Goal: Information Seeking & Learning: Learn about a topic

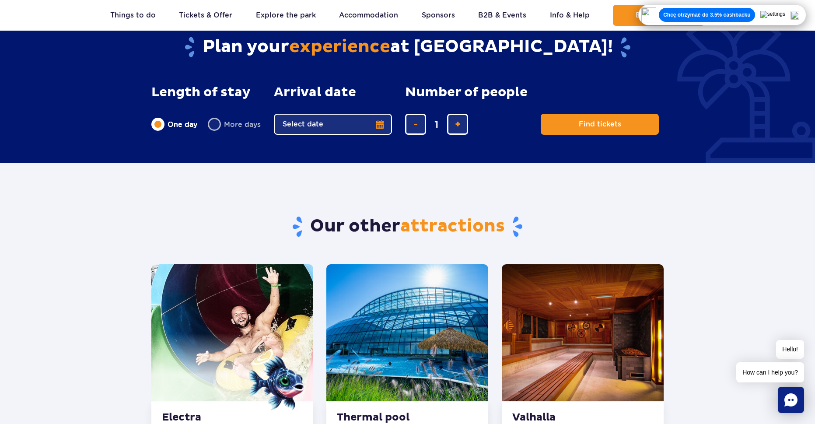
scroll to position [1182, 0]
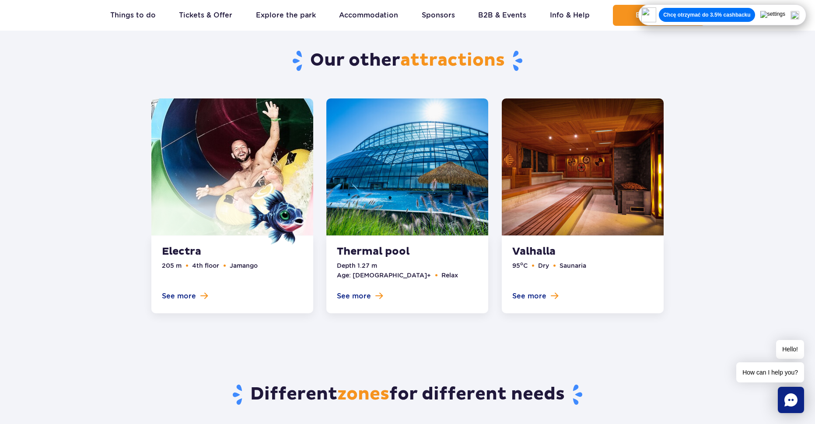
click at [542, 285] on link at bounding box center [583, 205] width 162 height 215
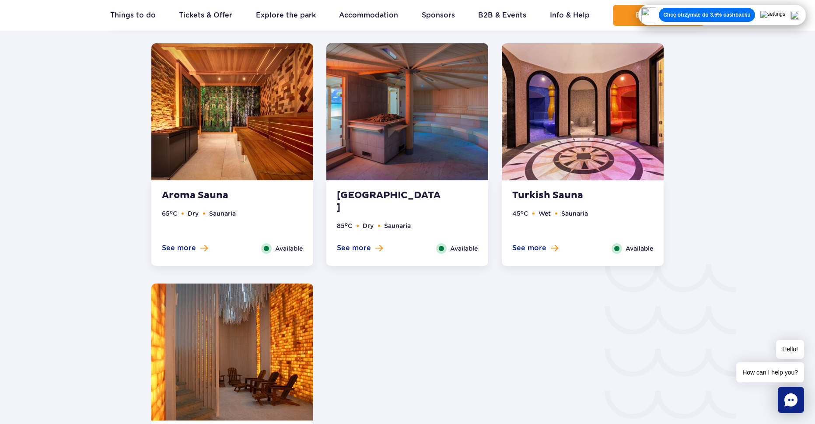
scroll to position [1280, 0]
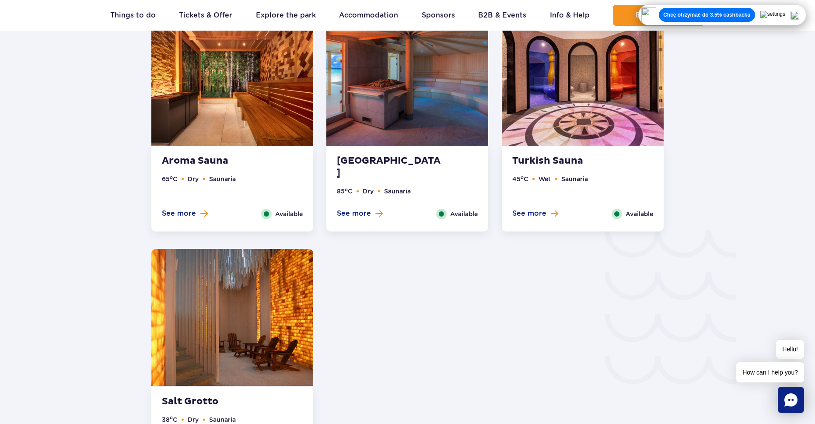
click at [546, 143] on img at bounding box center [583, 77] width 162 height 137
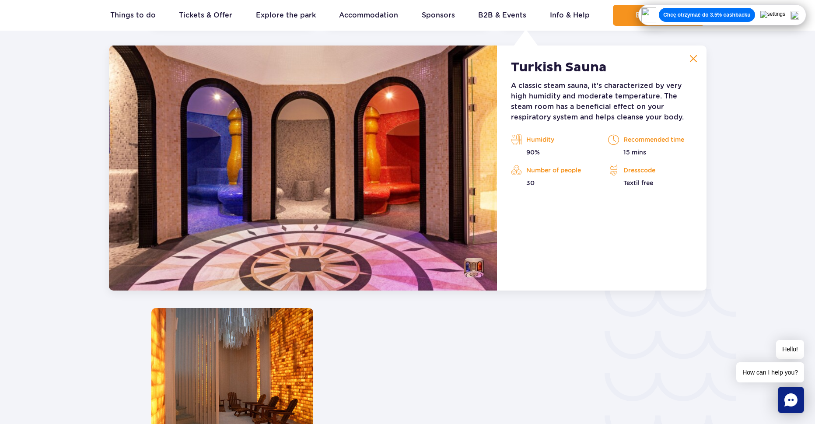
scroll to position [1214, 0]
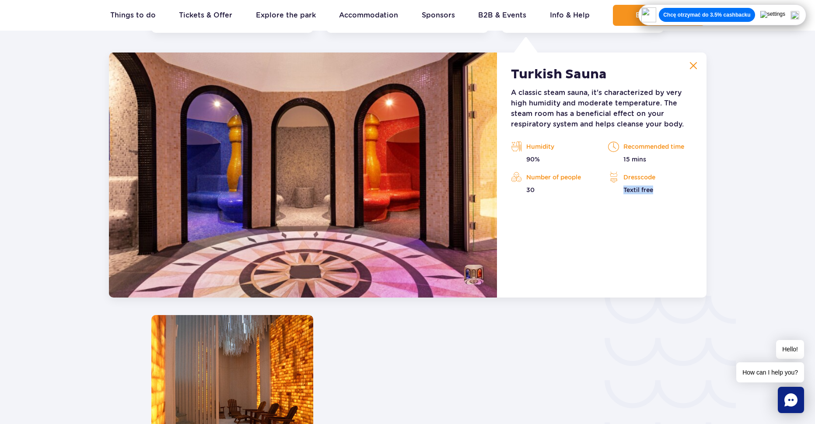
drag, startPoint x: 623, startPoint y: 188, endPoint x: 710, endPoint y: 196, distance: 86.6
click at [678, 191] on p "Textil free" at bounding box center [650, 190] width 84 height 9
click at [626, 246] on div "Turkish Sauna A classic steam sauna, it's characterized by very high humidity a…" at bounding box center [601, 175] width 209 height 245
drag, startPoint x: 520, startPoint y: 344, endPoint x: 508, endPoint y: 341, distance: 13.2
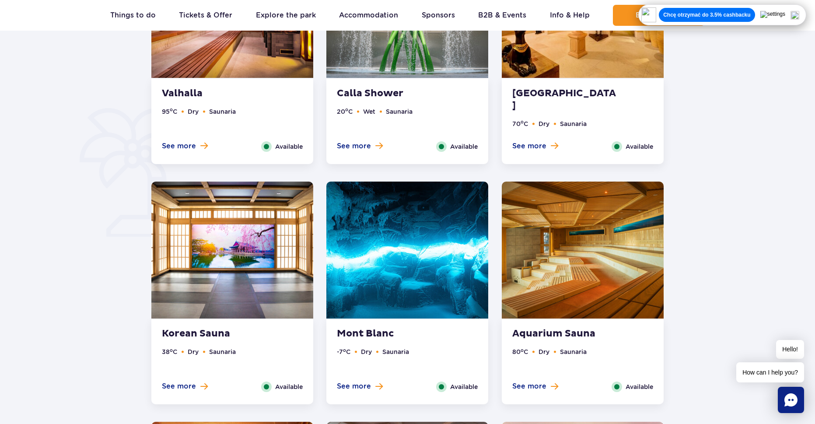
scroll to position [601, 0]
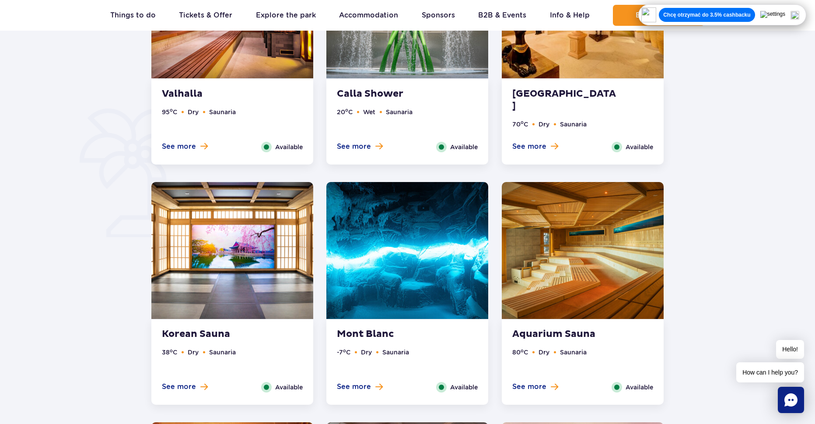
click at [371, 330] on strong "Mont Blanc" at bounding box center [390, 334] width 106 height 12
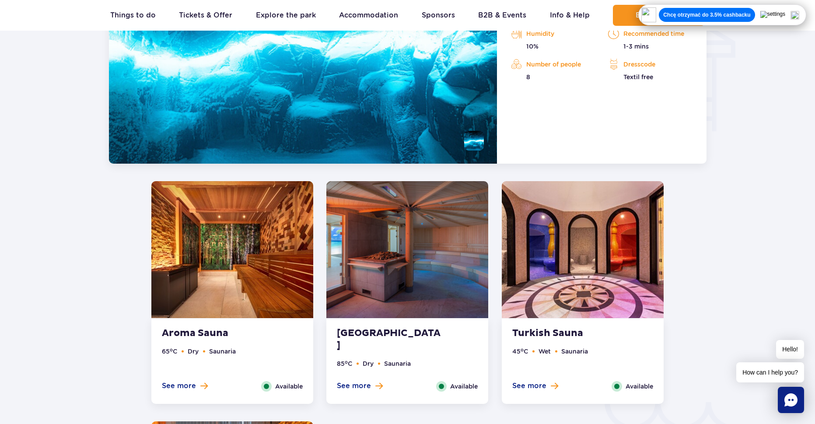
scroll to position [930, 0]
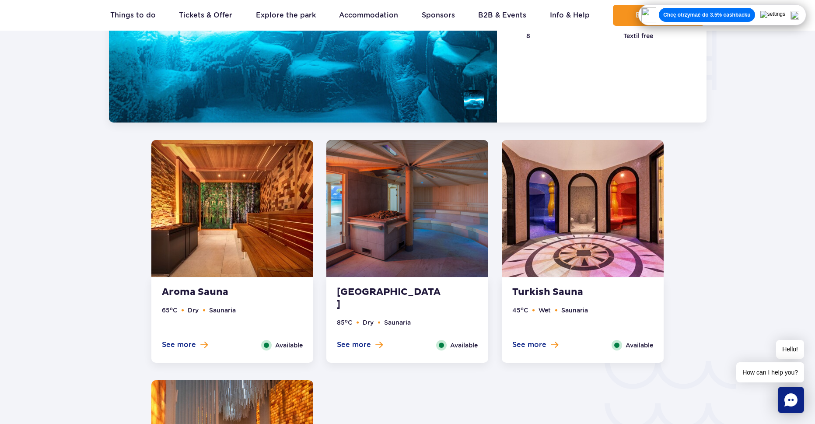
click at [216, 227] on img at bounding box center [232, 208] width 162 height 137
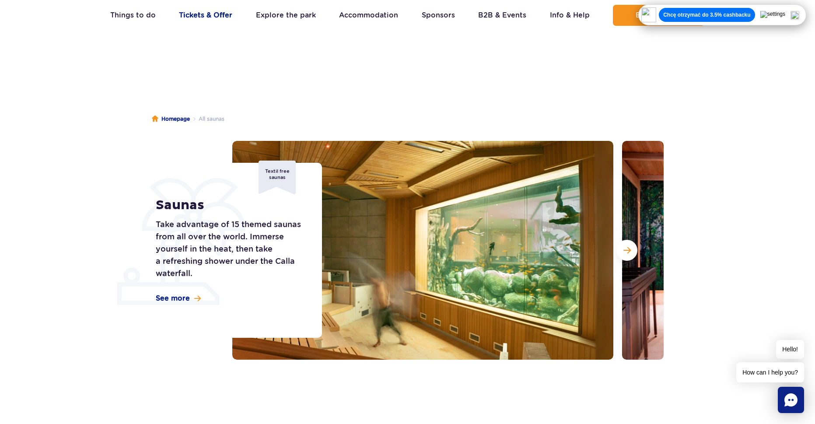
scroll to position [0, 0]
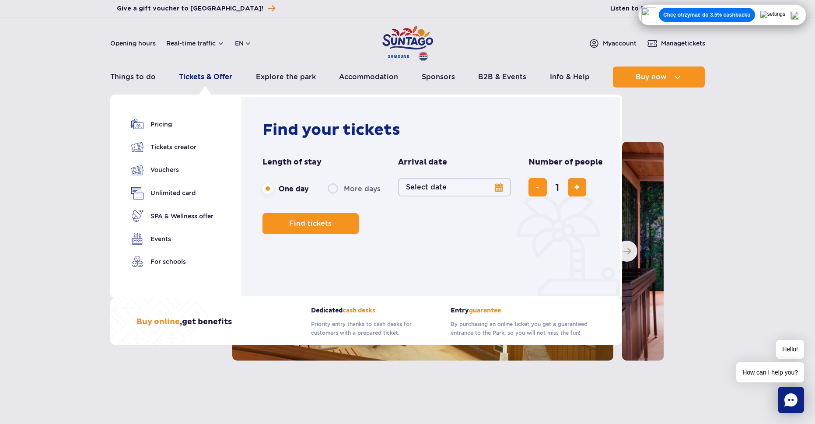
click at [200, 77] on link "Tickets & Offer" at bounding box center [205, 77] width 53 height 21
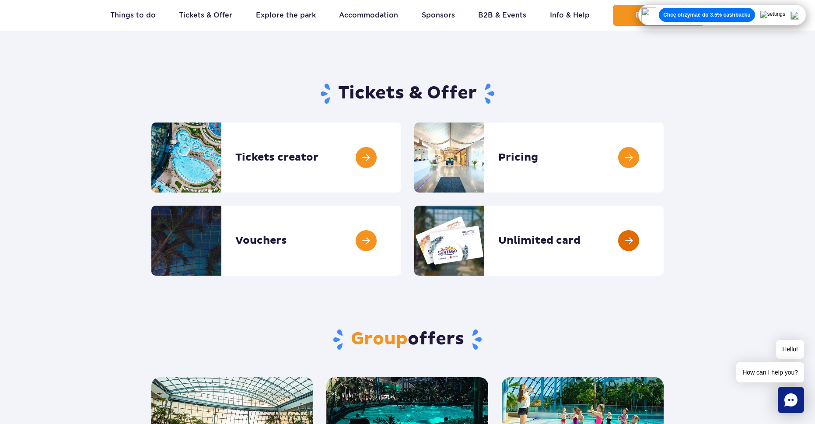
click at [664, 246] on link at bounding box center [664, 241] width 0 height 70
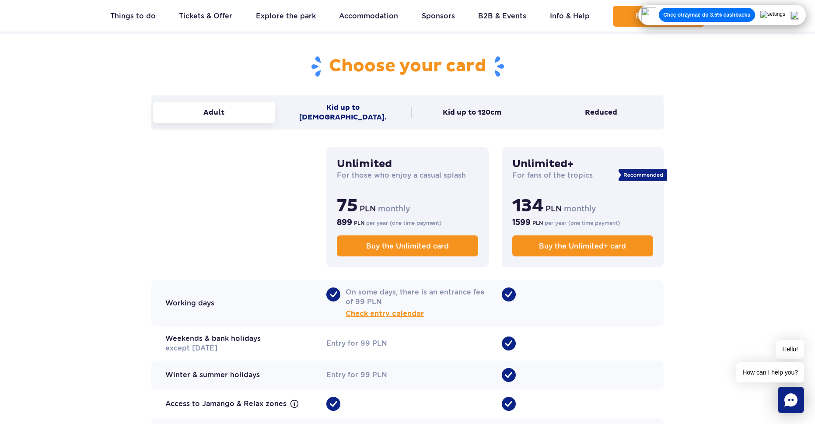
click at [364, 102] on button "Kid up to 16 y.o." at bounding box center [343, 112] width 122 height 31
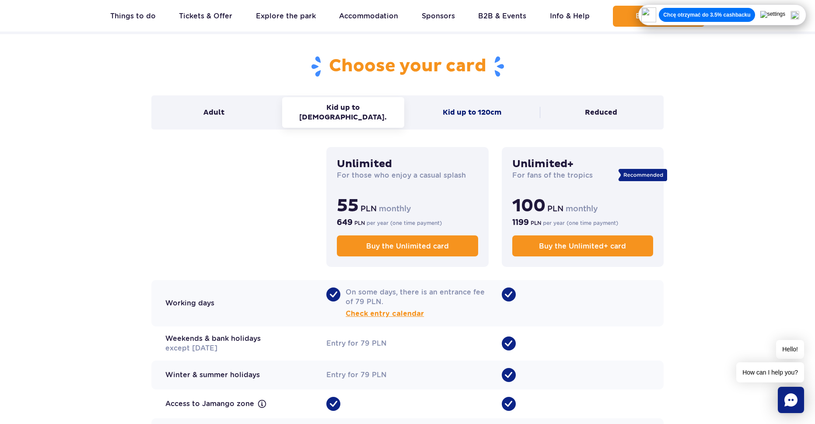
click at [443, 104] on button "Kid up to 120cm" at bounding box center [472, 112] width 122 height 21
click at [567, 105] on button "Reduced" at bounding box center [601, 112] width 122 height 21
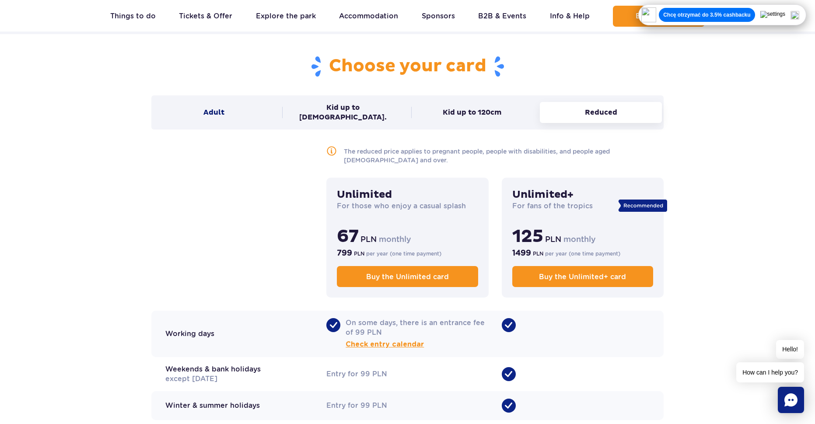
click at [205, 106] on button "Adult" at bounding box center [214, 112] width 122 height 21
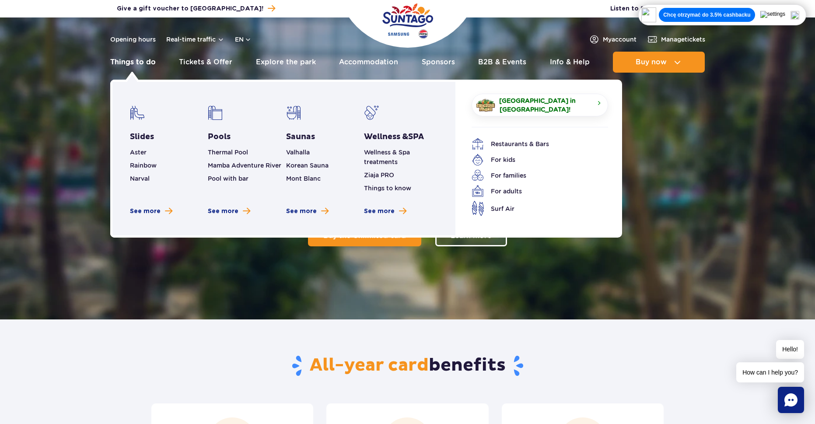
click at [131, 63] on link "Things to do" at bounding box center [133, 62] width 46 height 21
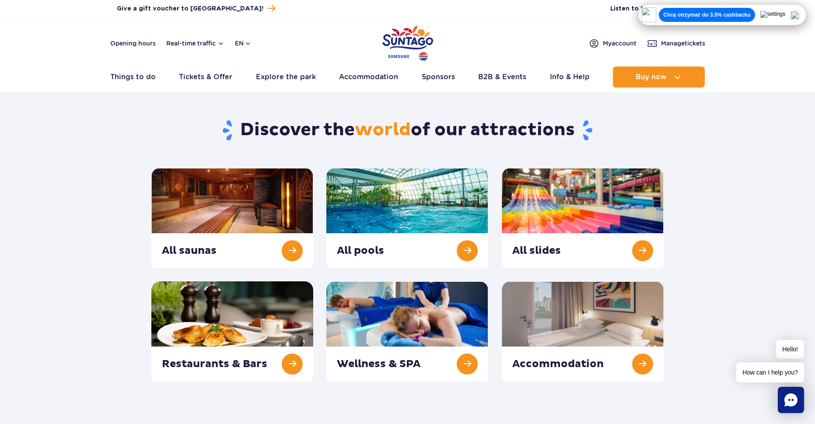
click at [800, 14] on img at bounding box center [795, 15] width 9 height 9
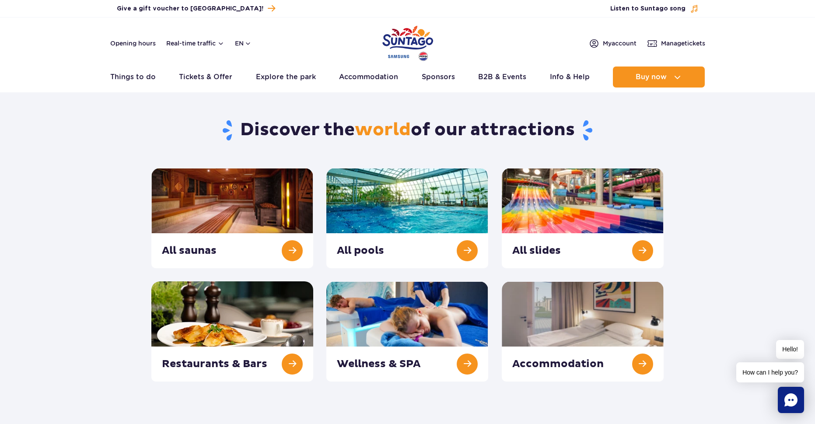
click at [506, 41] on div "Opening hours Real-time traffic en PL EN UA My account Manage tickets" at bounding box center [407, 43] width 595 height 11
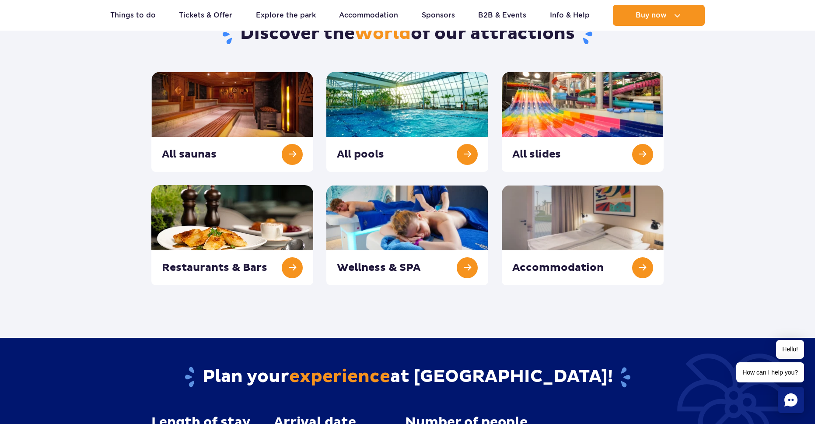
scroll to position [44, 0]
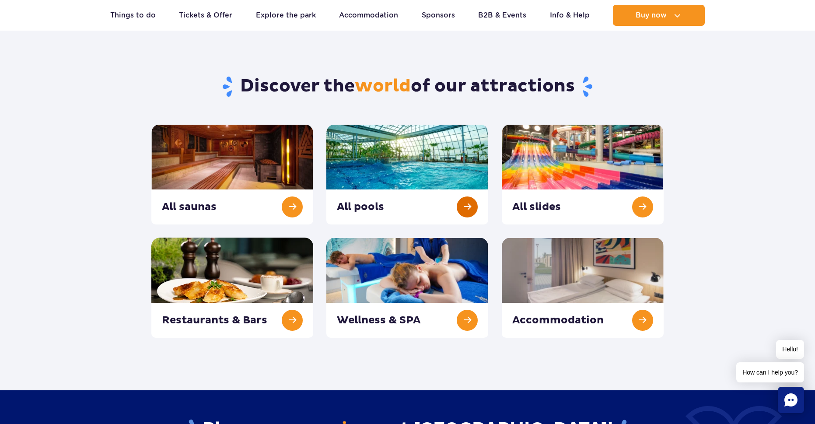
click at [472, 213] on link at bounding box center [408, 174] width 162 height 100
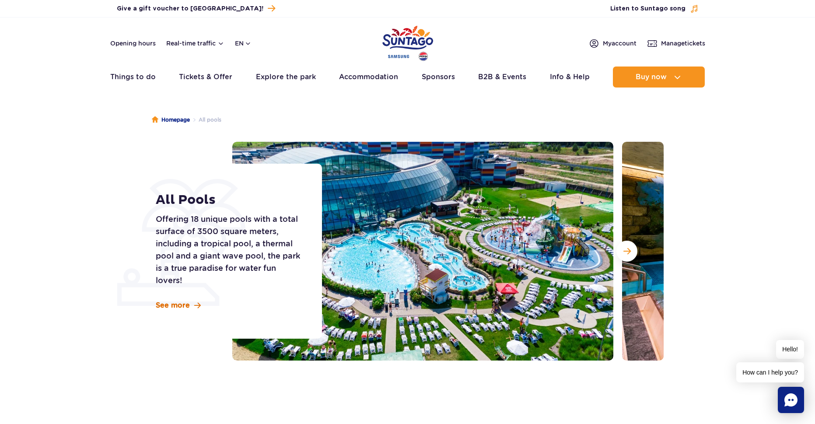
click at [173, 306] on span "See more" at bounding box center [173, 306] width 34 height 10
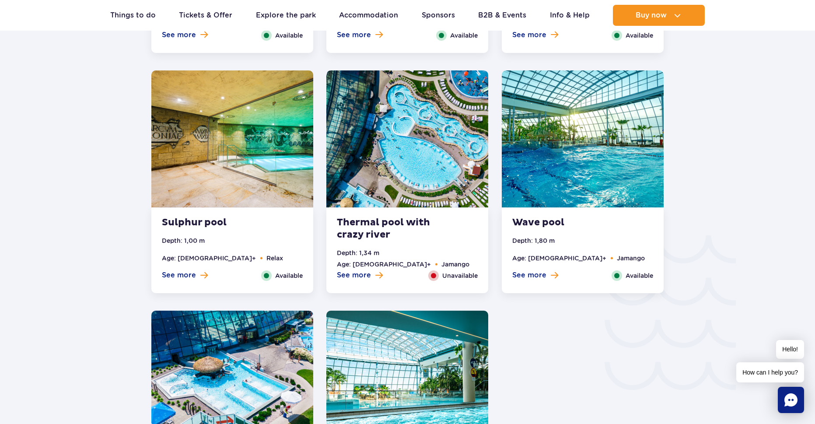
scroll to position [1185, 0]
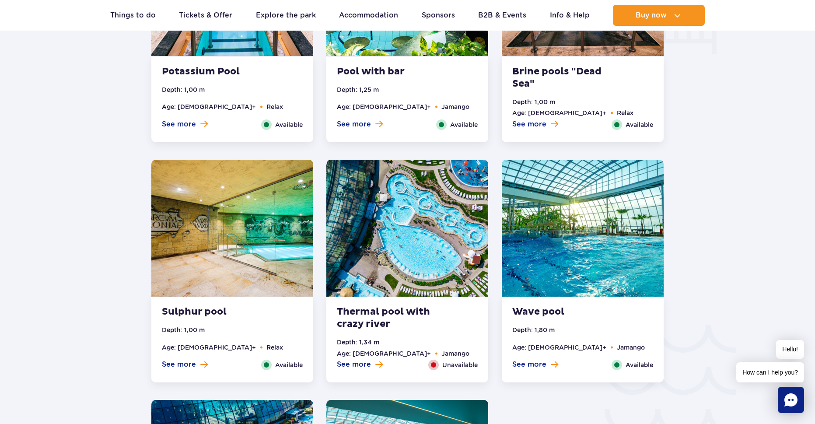
click at [449, 366] on span "Unavailable" at bounding box center [460, 365] width 35 height 10
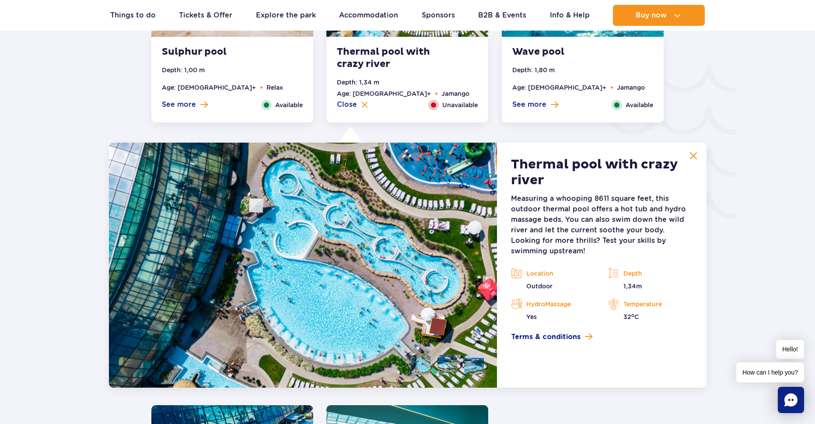
scroll to position [1535, 0]
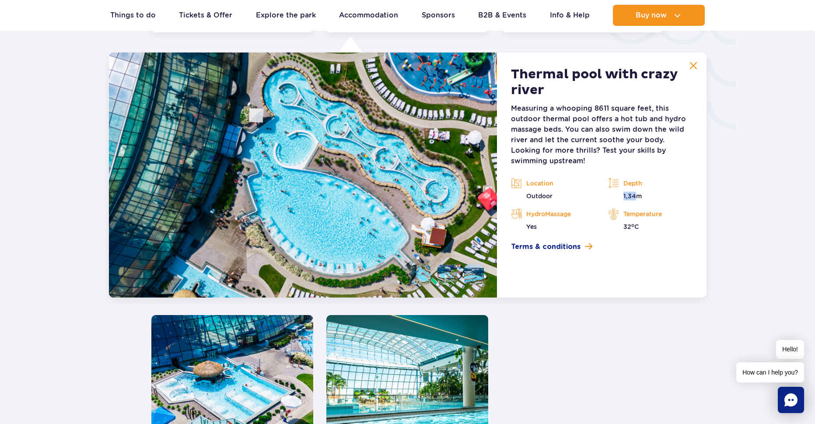
drag, startPoint x: 637, startPoint y: 198, endPoint x: 610, endPoint y: 196, distance: 27.2
click at [610, 196] on p "1,34m" at bounding box center [650, 196] width 84 height 9
click at [601, 197] on div "Location Outdoor" at bounding box center [553, 189] width 97 height 24
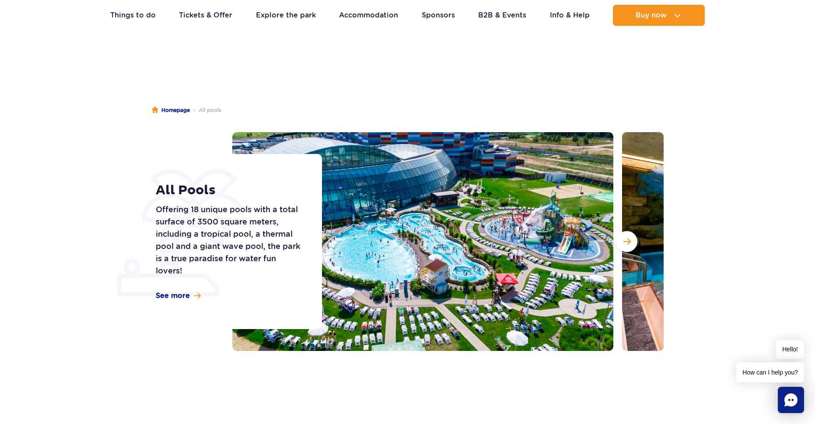
scroll to position [0, 0]
